Goal: Navigation & Orientation: Find specific page/section

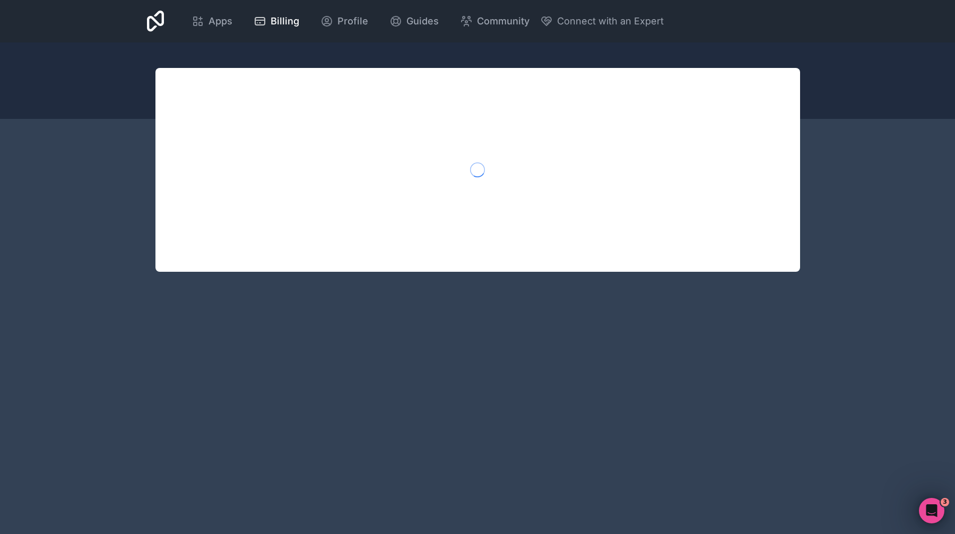
click at [924, 511] on icon "Open Intercom Messenger" at bounding box center [932, 511] width 18 height 18
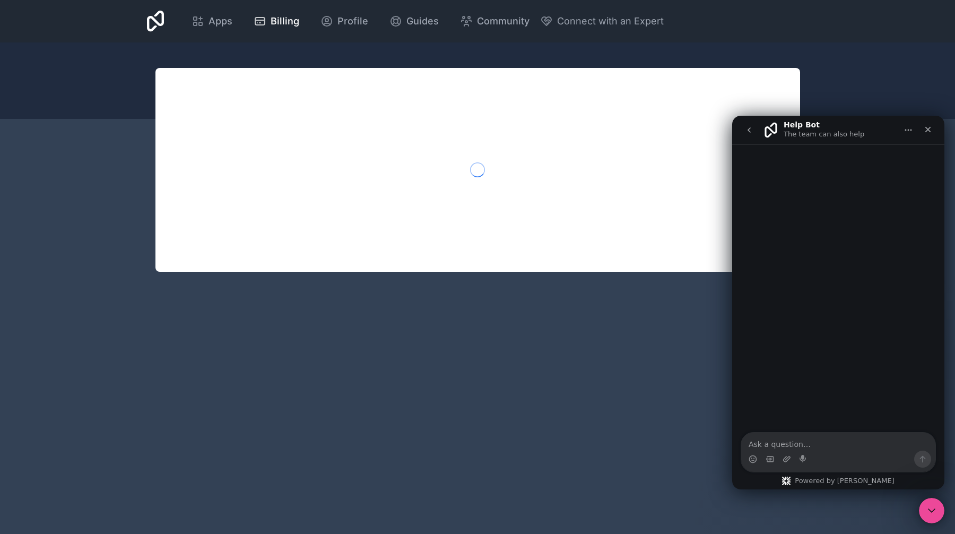
click at [872, 403] on div "Intercom messenger" at bounding box center [838, 288] width 212 height 289
click at [873, 403] on div "Intercom messenger" at bounding box center [838, 288] width 212 height 289
click at [872, 410] on div "Intercom messenger" at bounding box center [838, 288] width 212 height 289
click at [928, 501] on div "Close Intercom Messenger" at bounding box center [931, 510] width 25 height 25
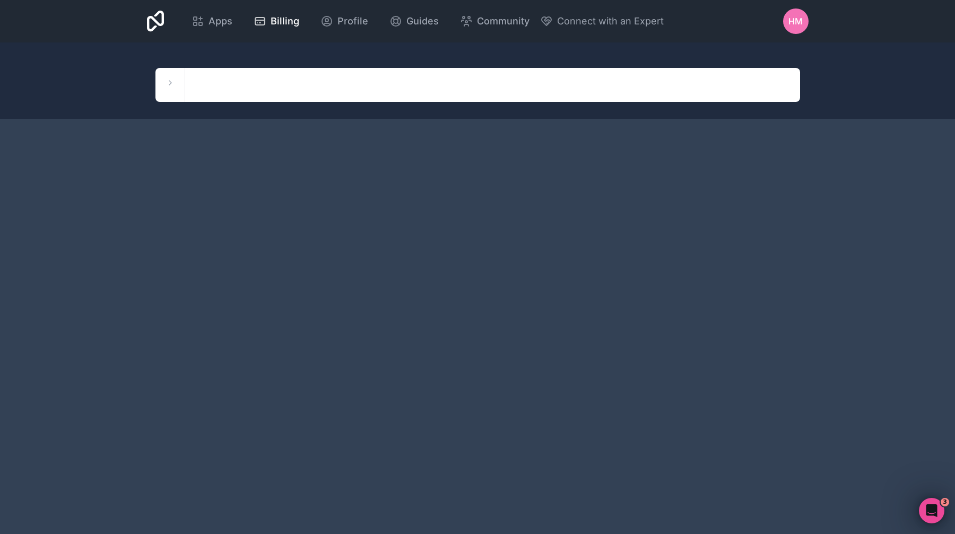
click at [232, 26] on link "Apps" at bounding box center [212, 21] width 58 height 23
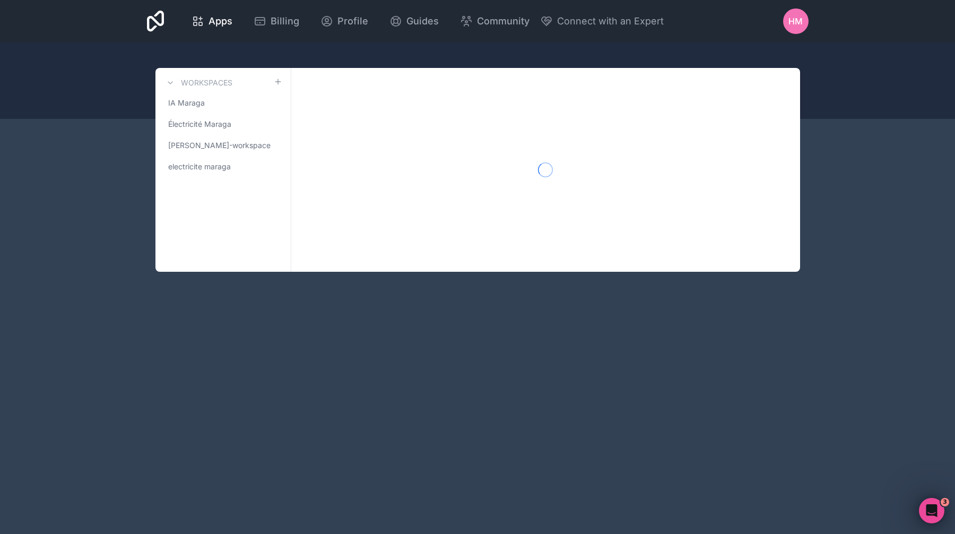
click at [227, 100] on link "IA Maraga" at bounding box center [223, 102] width 118 height 19
click at [238, 110] on link "IA Maraga" at bounding box center [223, 102] width 118 height 19
click at [225, 107] on link "IA Maraga" at bounding box center [223, 102] width 118 height 19
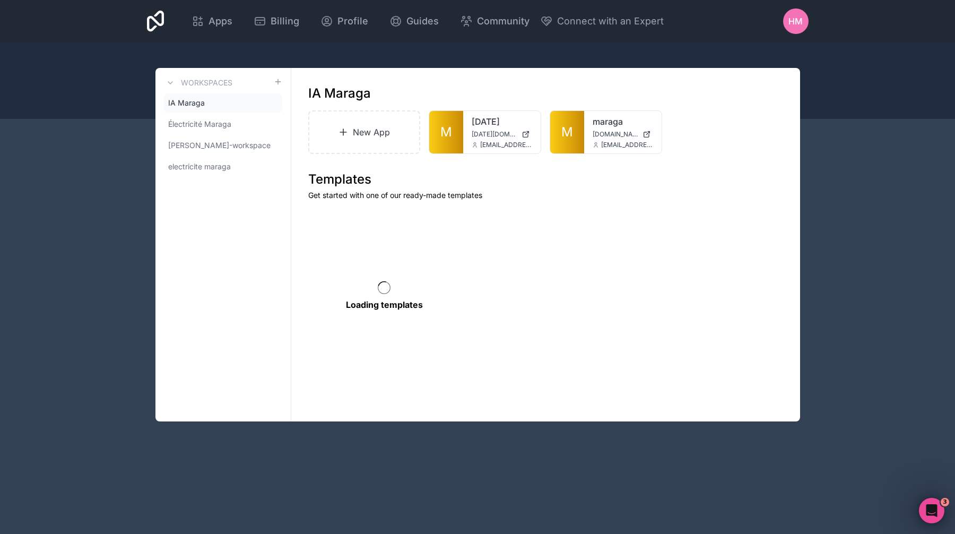
click at [572, 140] on span "M" at bounding box center [567, 132] width 12 height 17
